Goal: Communication & Community: Share content

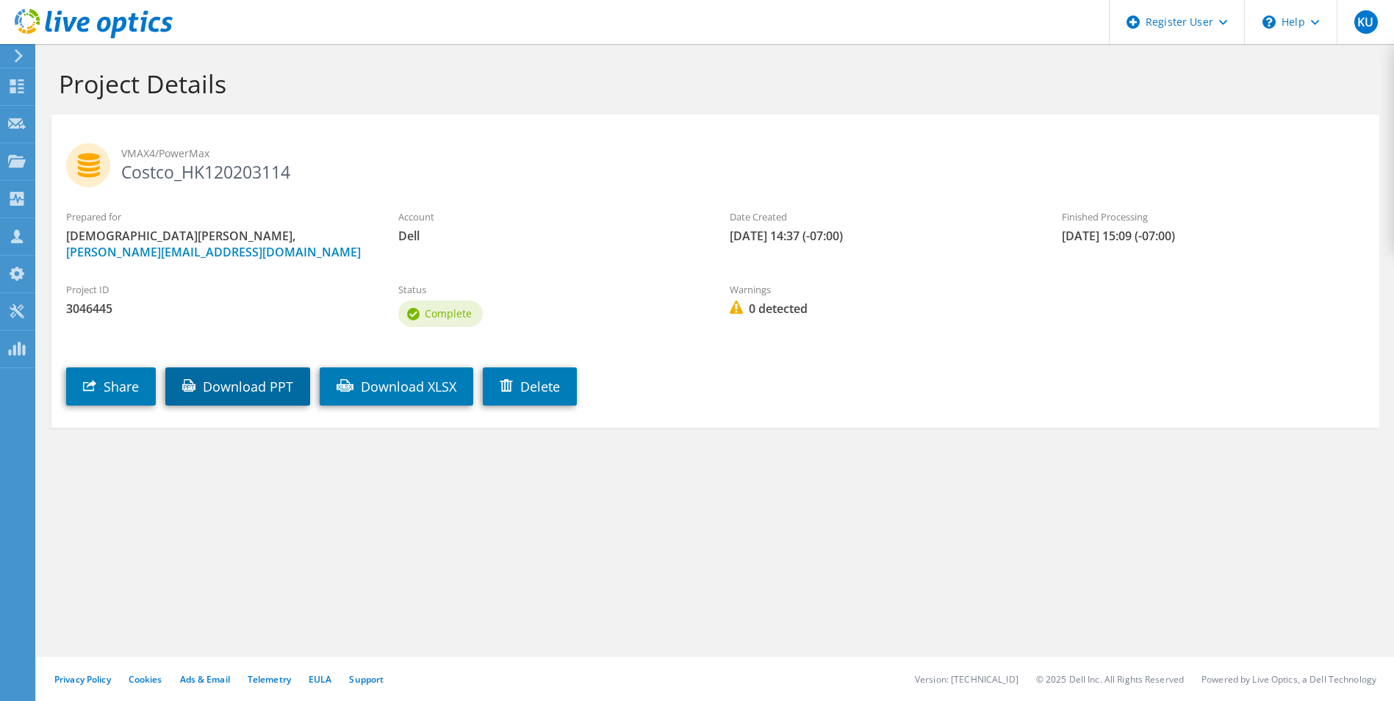
click at [217, 393] on link "Download PPT" at bounding box center [237, 386] width 145 height 38
click at [22, 49] on icon at bounding box center [18, 55] width 11 height 13
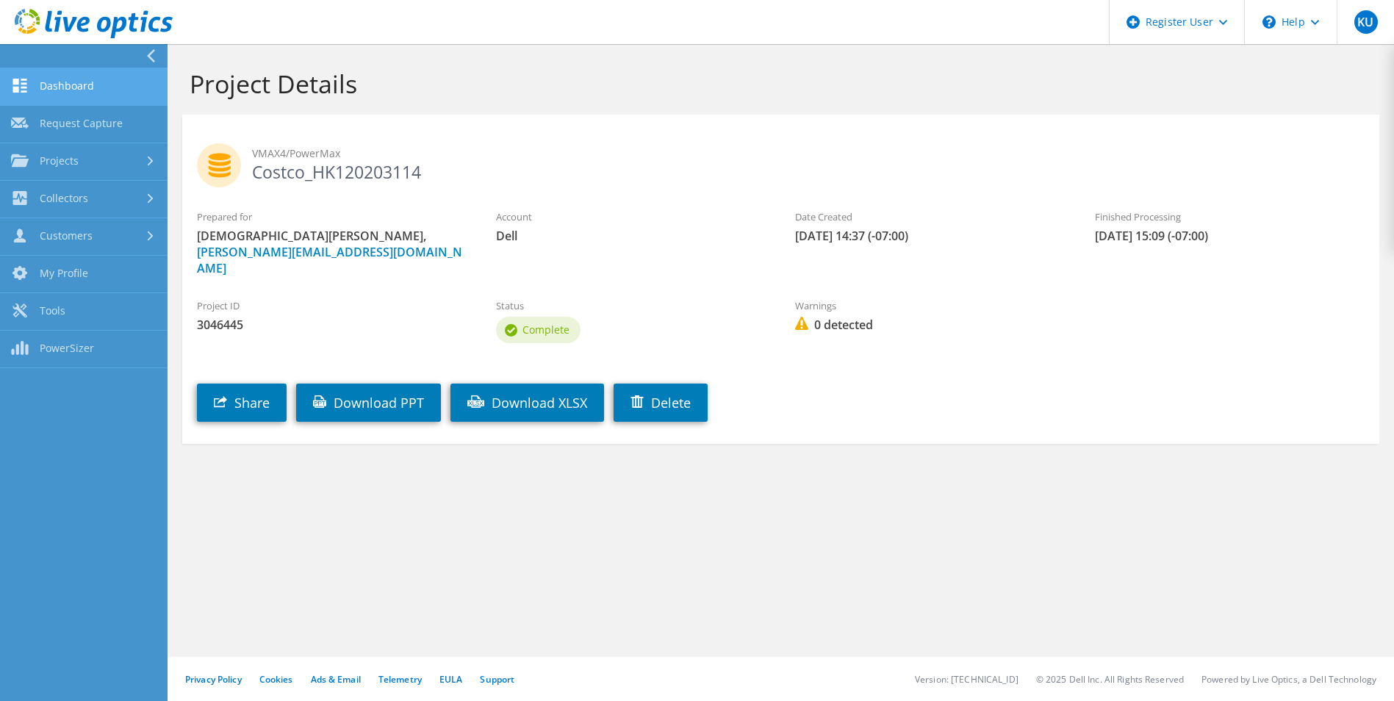
click at [60, 88] on link "Dashboard" at bounding box center [84, 86] width 168 height 37
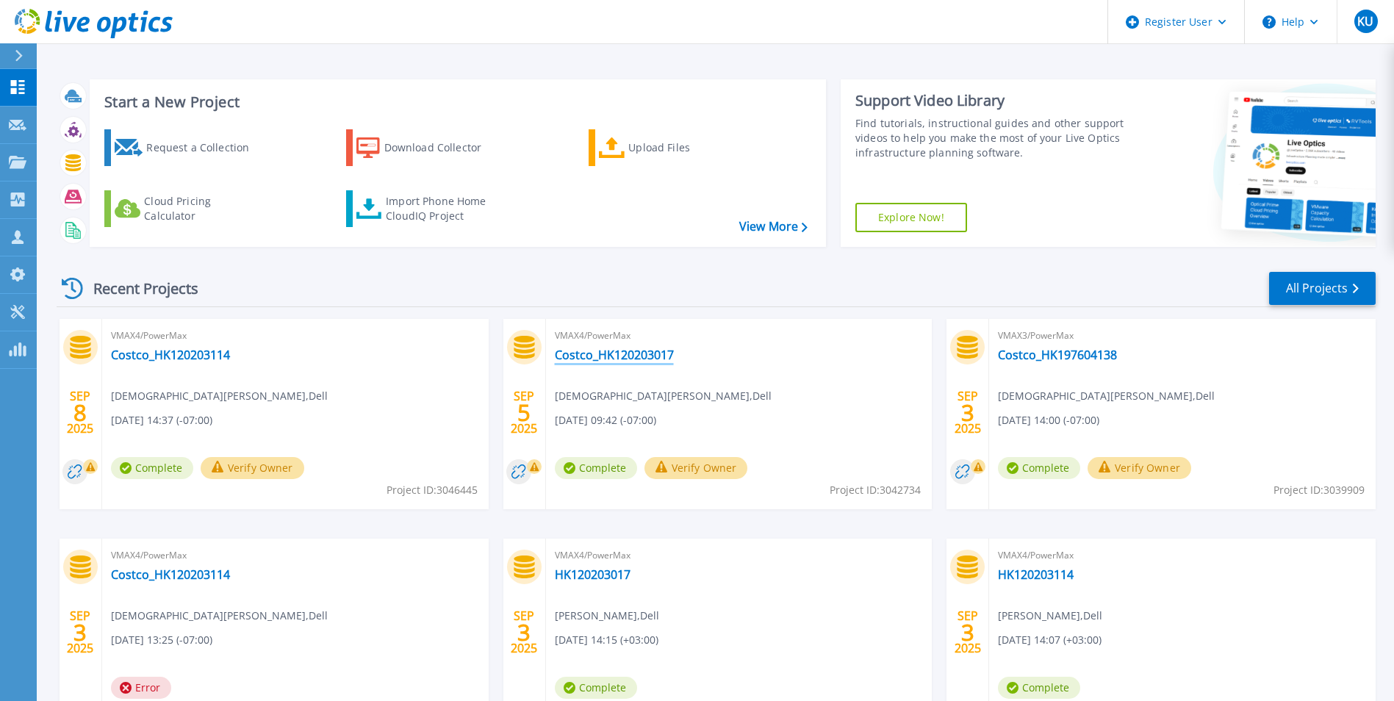
click at [641, 353] on link "Costco_HK120203017" at bounding box center [614, 355] width 119 height 15
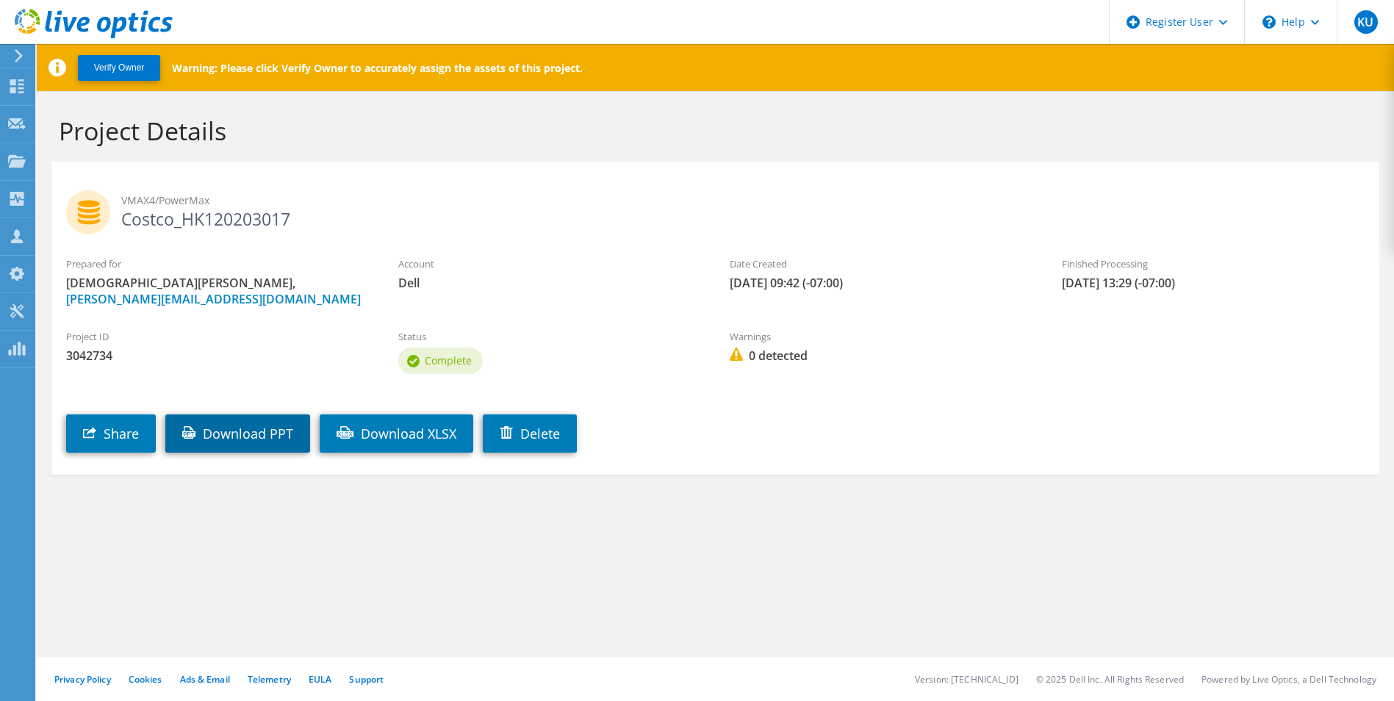
click at [242, 429] on link "Download PPT" at bounding box center [237, 433] width 145 height 38
click at [93, 437] on use at bounding box center [89, 432] width 13 height 11
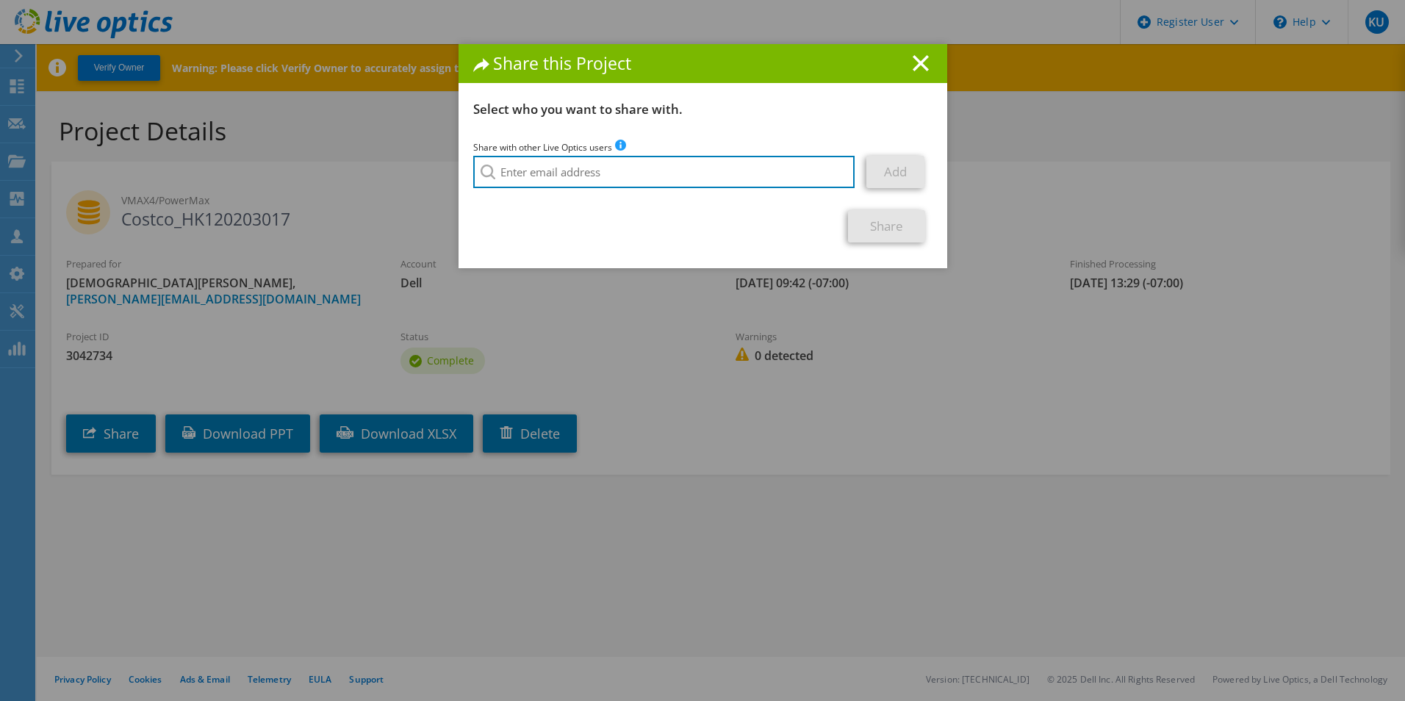
drag, startPoint x: 664, startPoint y: 176, endPoint x: 674, endPoint y: 217, distance: 41.5
click at [664, 178] on input "search" at bounding box center [664, 172] width 382 height 32
paste input "mohammed.essam@dell.com"
click at [547, 187] on input "[PERSON_NAME][EMAIL_ADDRESS][PERSON_NAME][DOMAIN_NAME]" at bounding box center [664, 172] width 382 height 32
type input "[PERSON_NAME][EMAIL_ADDRESS][PERSON_NAME][DOMAIN_NAME]"
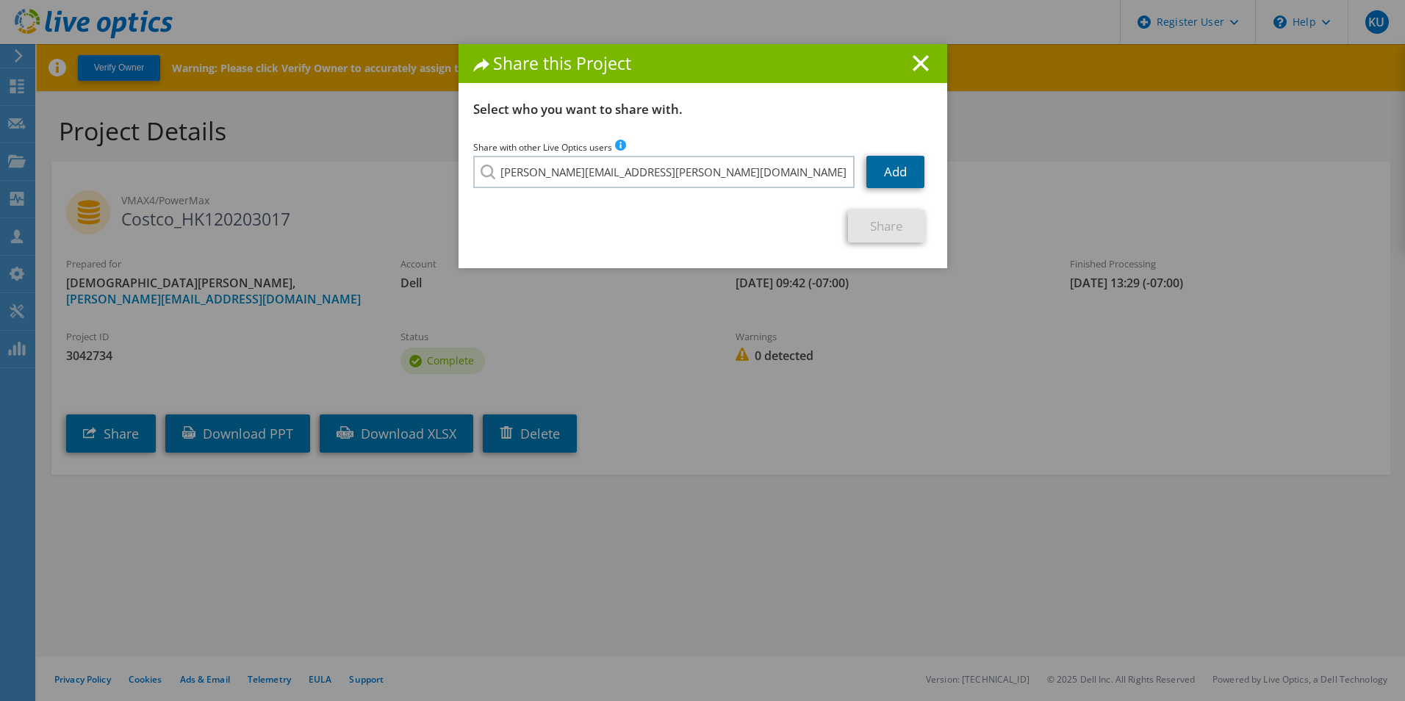
click at [888, 165] on link "Add" at bounding box center [895, 172] width 58 height 32
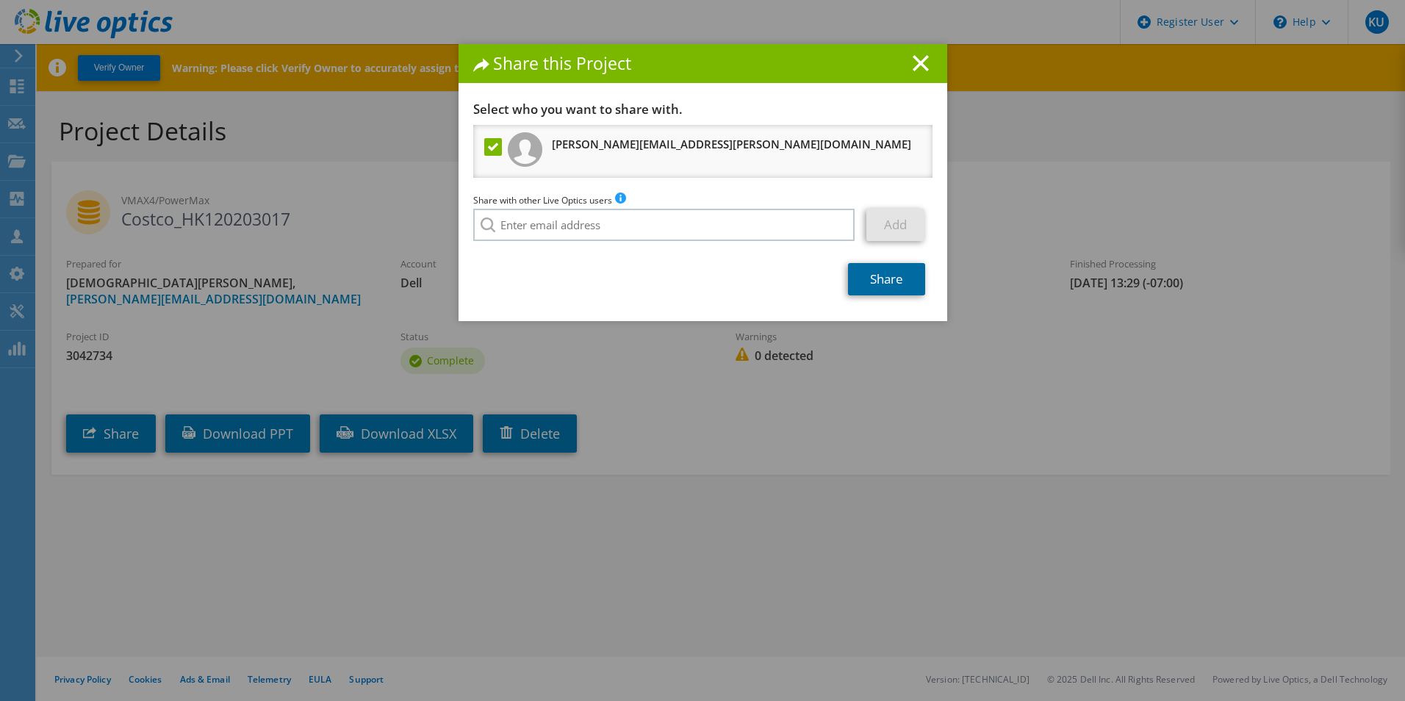
click at [891, 284] on link "Share" at bounding box center [886, 279] width 77 height 32
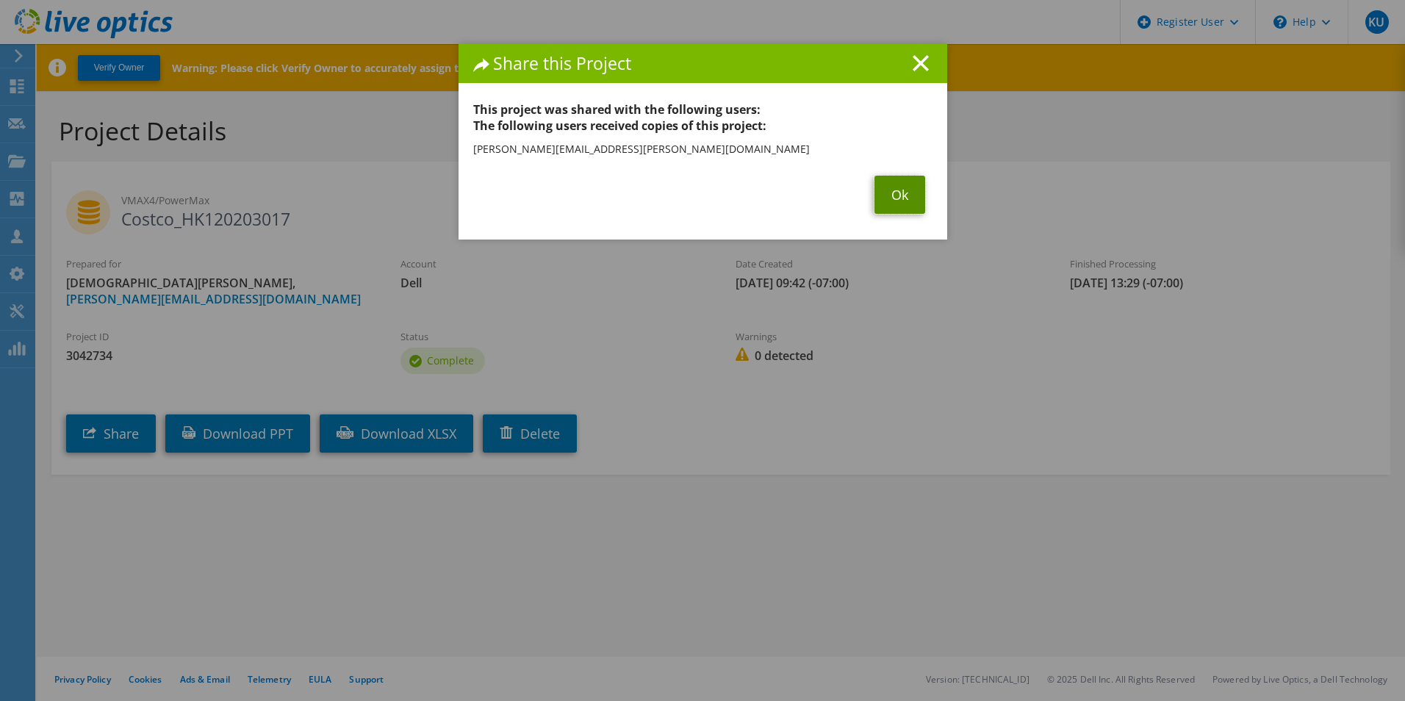
click at [891, 207] on link "Ok" at bounding box center [899, 195] width 51 height 38
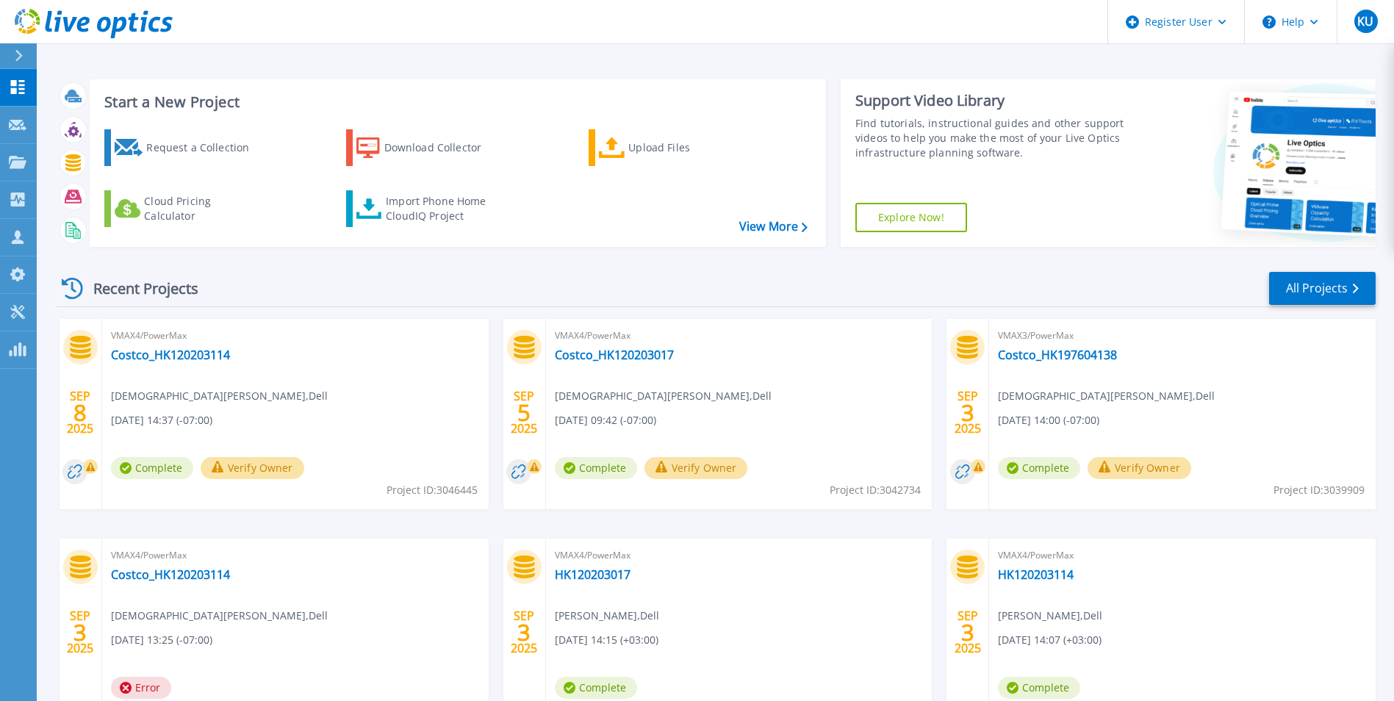
click at [192, 364] on div "VMAX4/PowerMax Costco_HK120203114 [PERSON_NAME] , Dell [DATE] 14:37 (-07:00) Co…" at bounding box center [295, 414] width 386 height 190
click at [190, 353] on link "Costco_HK120203114" at bounding box center [170, 355] width 119 height 15
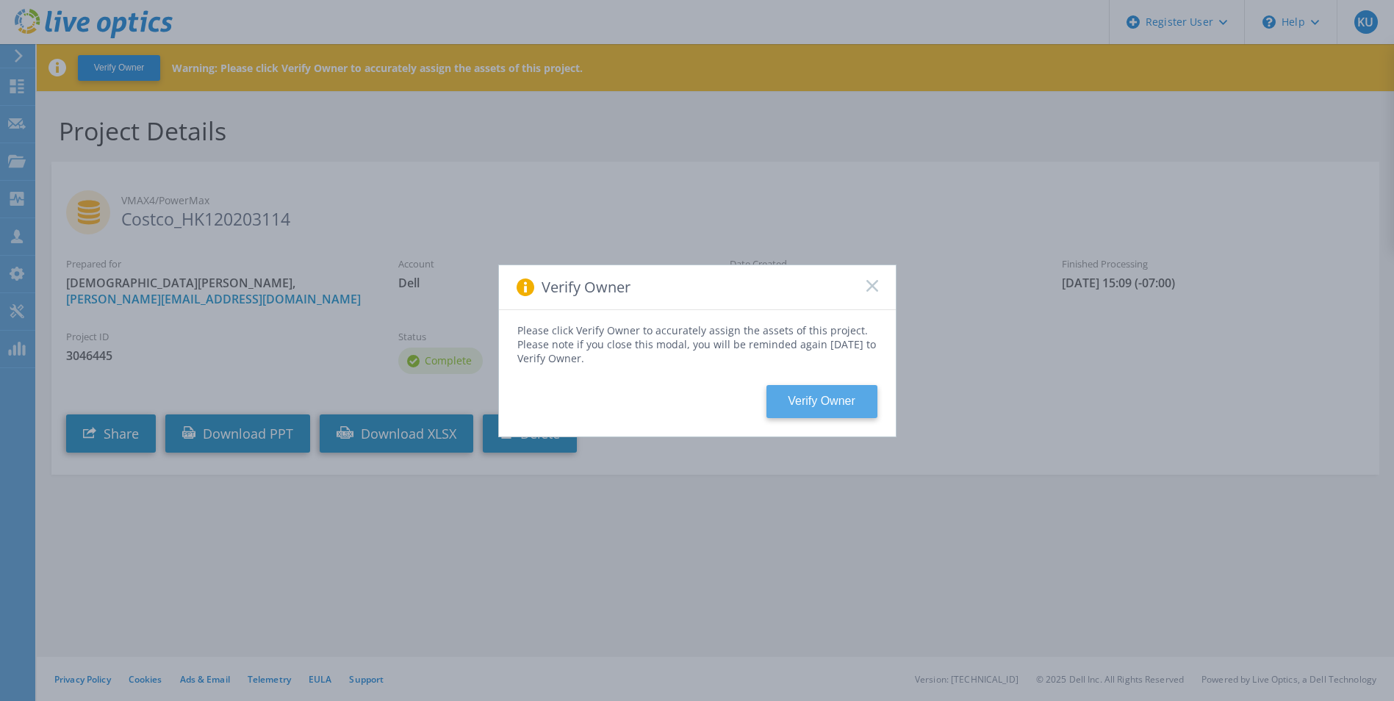
click at [843, 400] on button "Verify Owner" at bounding box center [821, 401] width 111 height 33
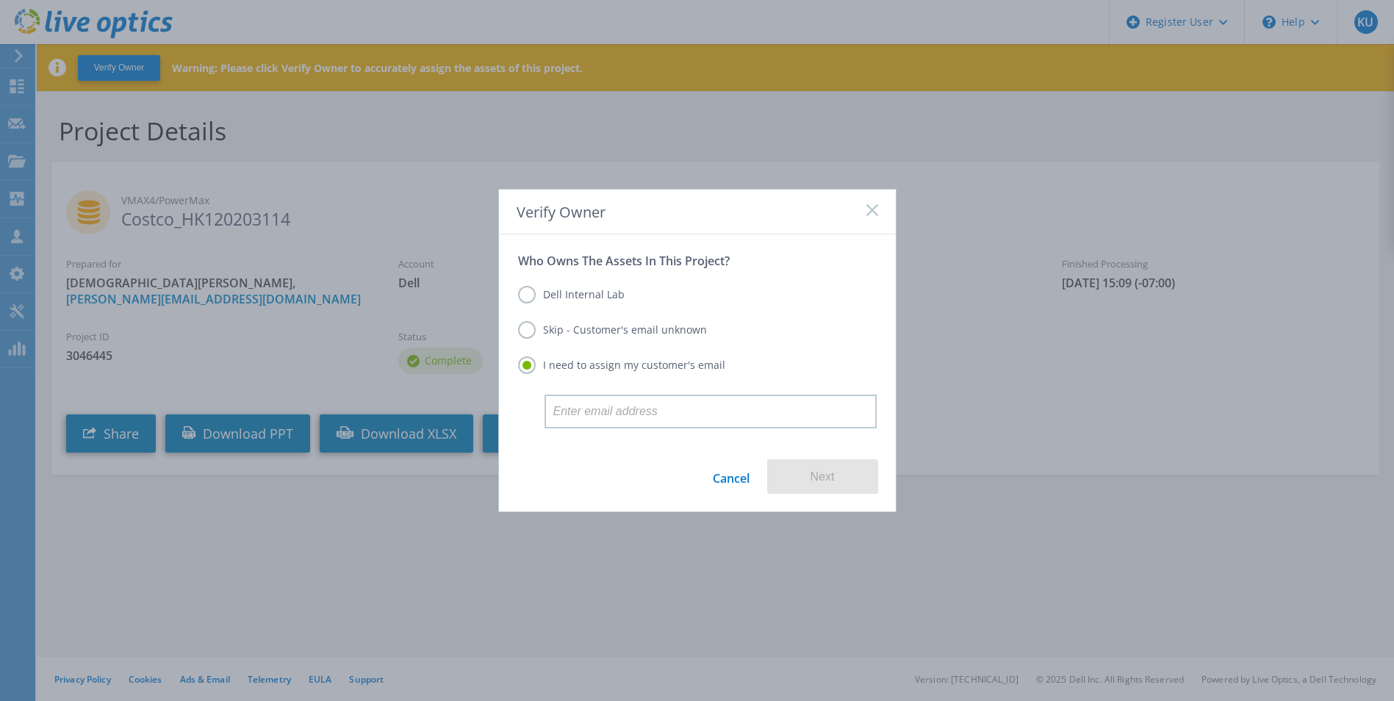
click at [583, 321] on label "Skip - Customer's email unknown" at bounding box center [612, 330] width 189 height 18
click at [0, 0] on input "Skip - Customer's email unknown" at bounding box center [0, 0] width 0 height 0
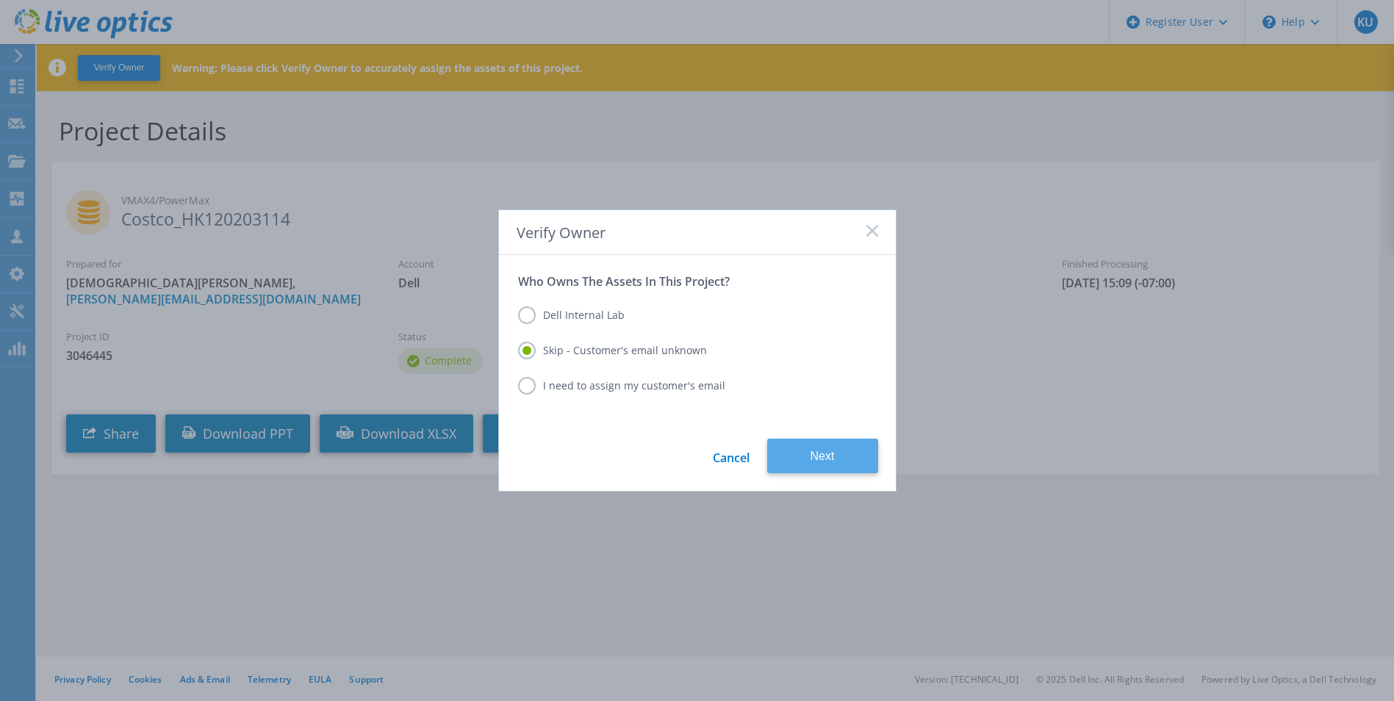
click at [827, 464] on button "Next" at bounding box center [822, 456] width 111 height 35
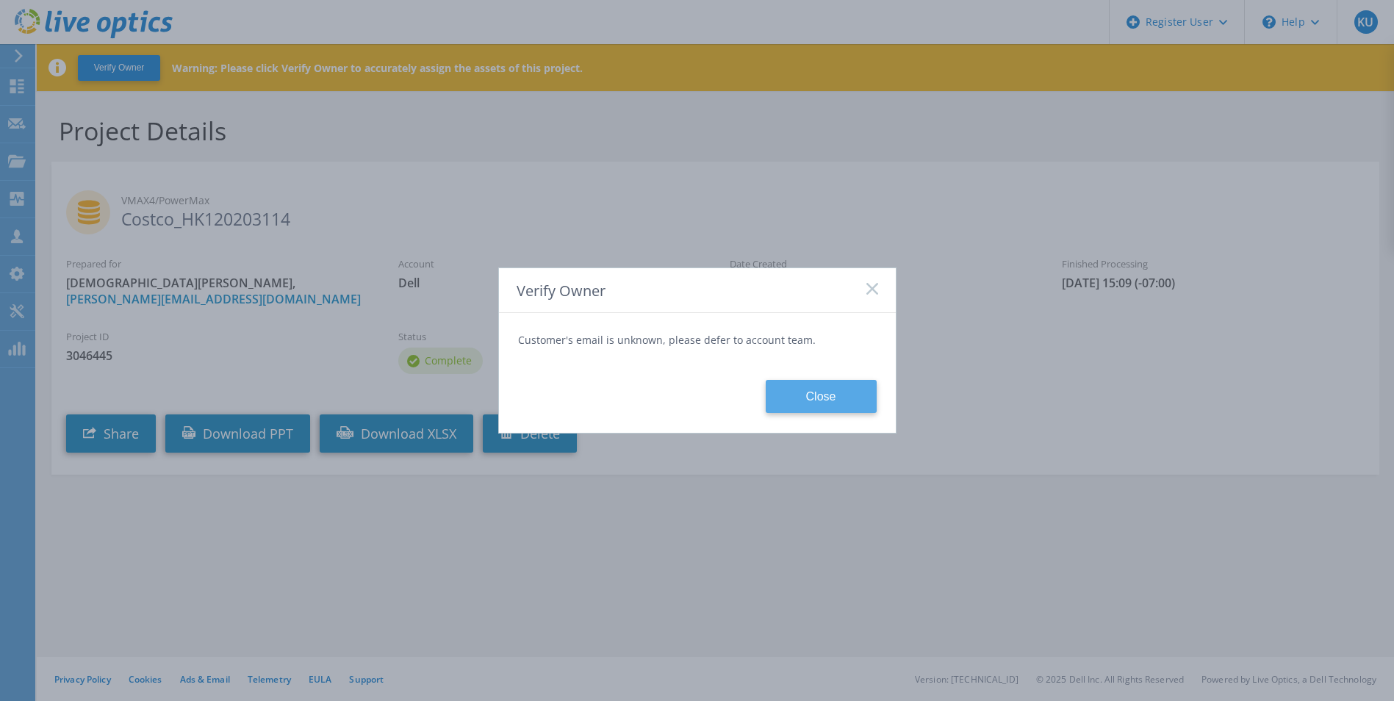
click at [780, 397] on button "Close" at bounding box center [821, 396] width 111 height 33
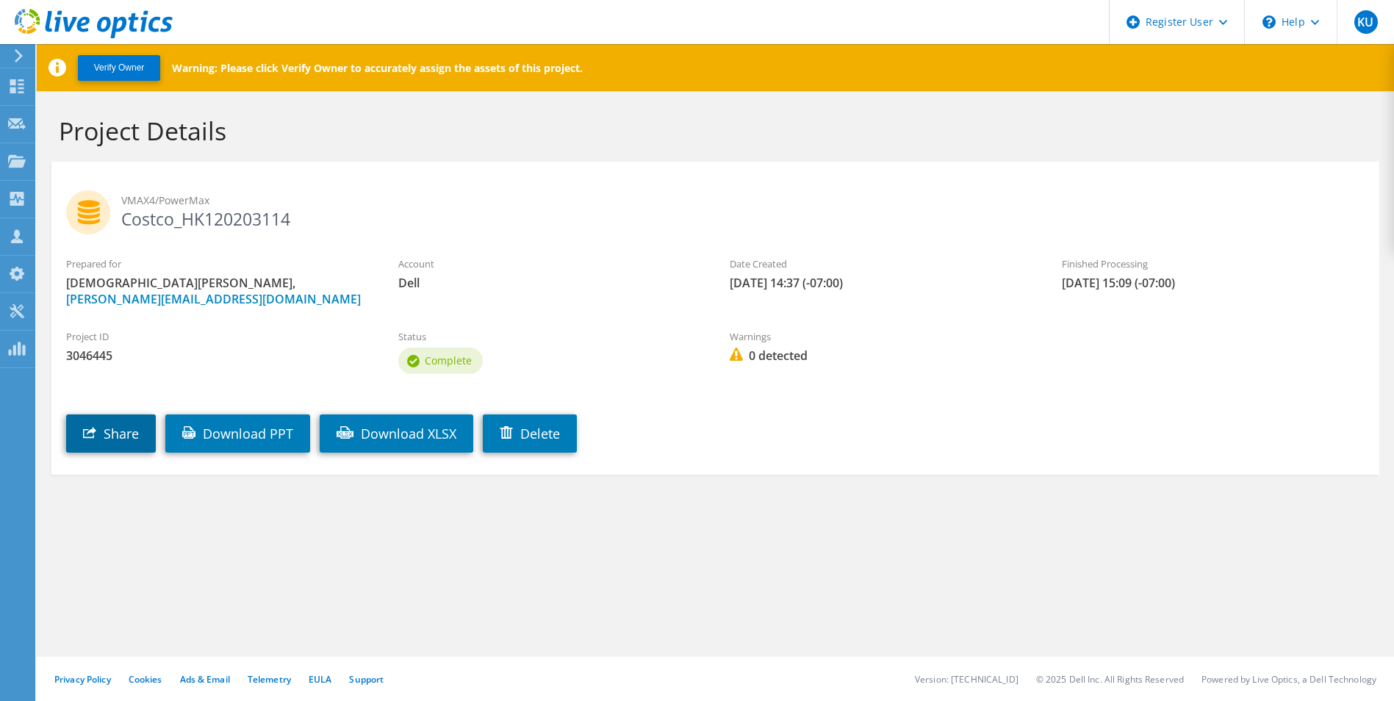
click at [146, 434] on link "Share" at bounding box center [111, 433] width 90 height 38
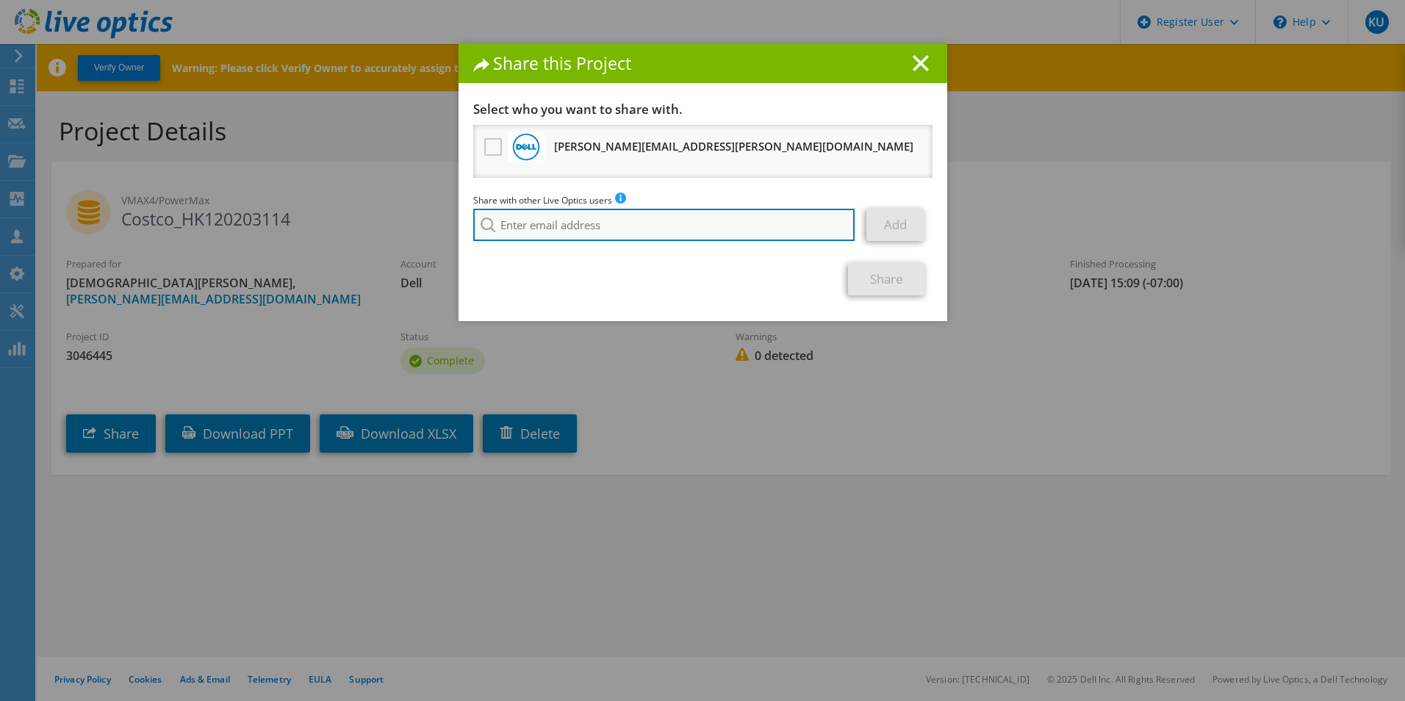
click at [575, 221] on input "search" at bounding box center [664, 225] width 382 height 32
click at [492, 151] on label at bounding box center [494, 147] width 21 height 18
click at [0, 0] on input "checkbox" at bounding box center [0, 0] width 0 height 0
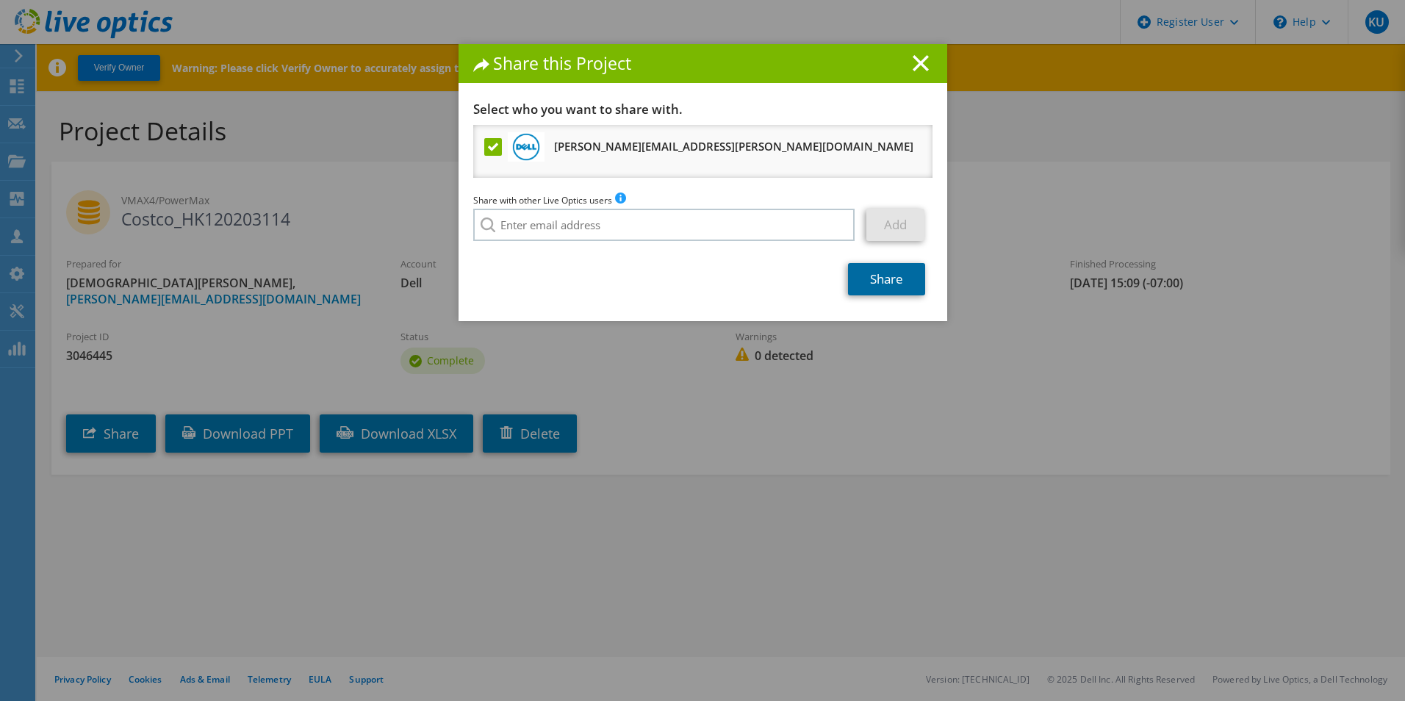
click at [894, 291] on link "Share" at bounding box center [886, 279] width 77 height 32
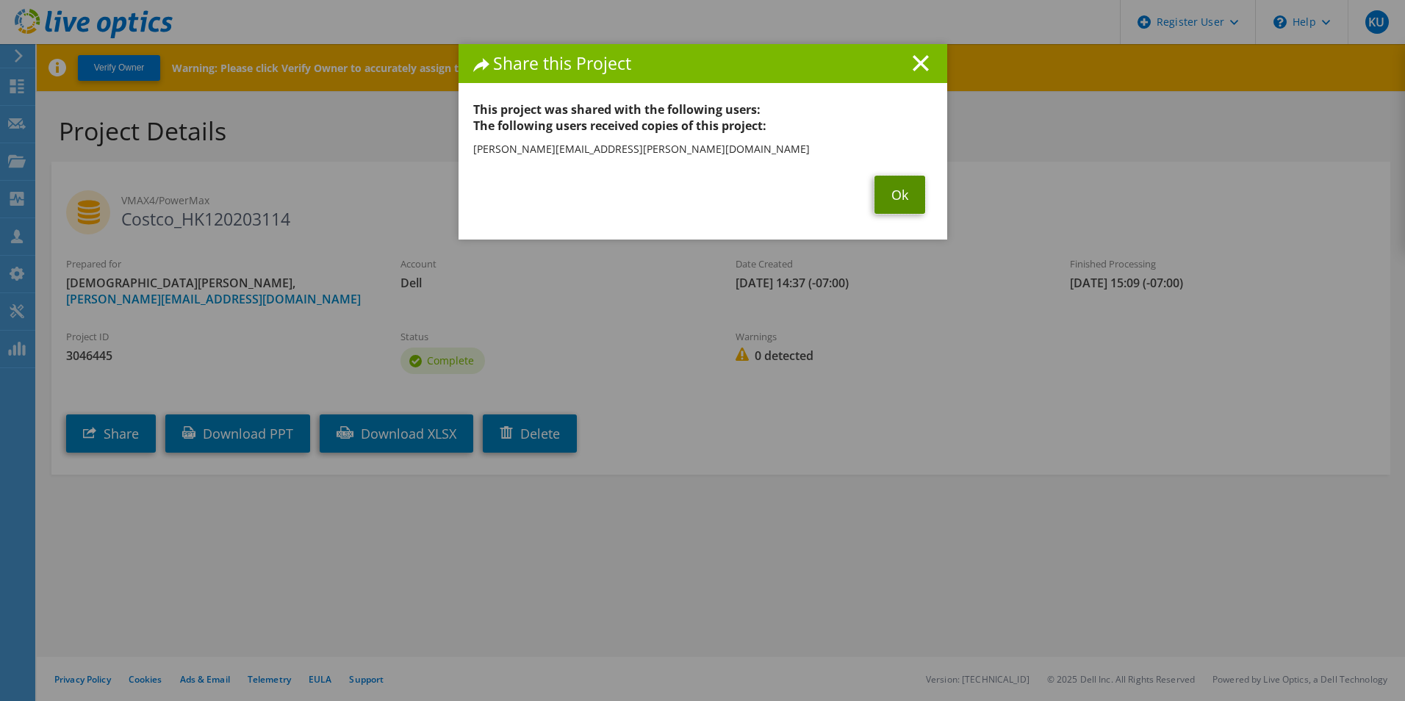
click at [889, 193] on link "Ok" at bounding box center [899, 195] width 51 height 38
